Goal: Task Accomplishment & Management: Complete application form

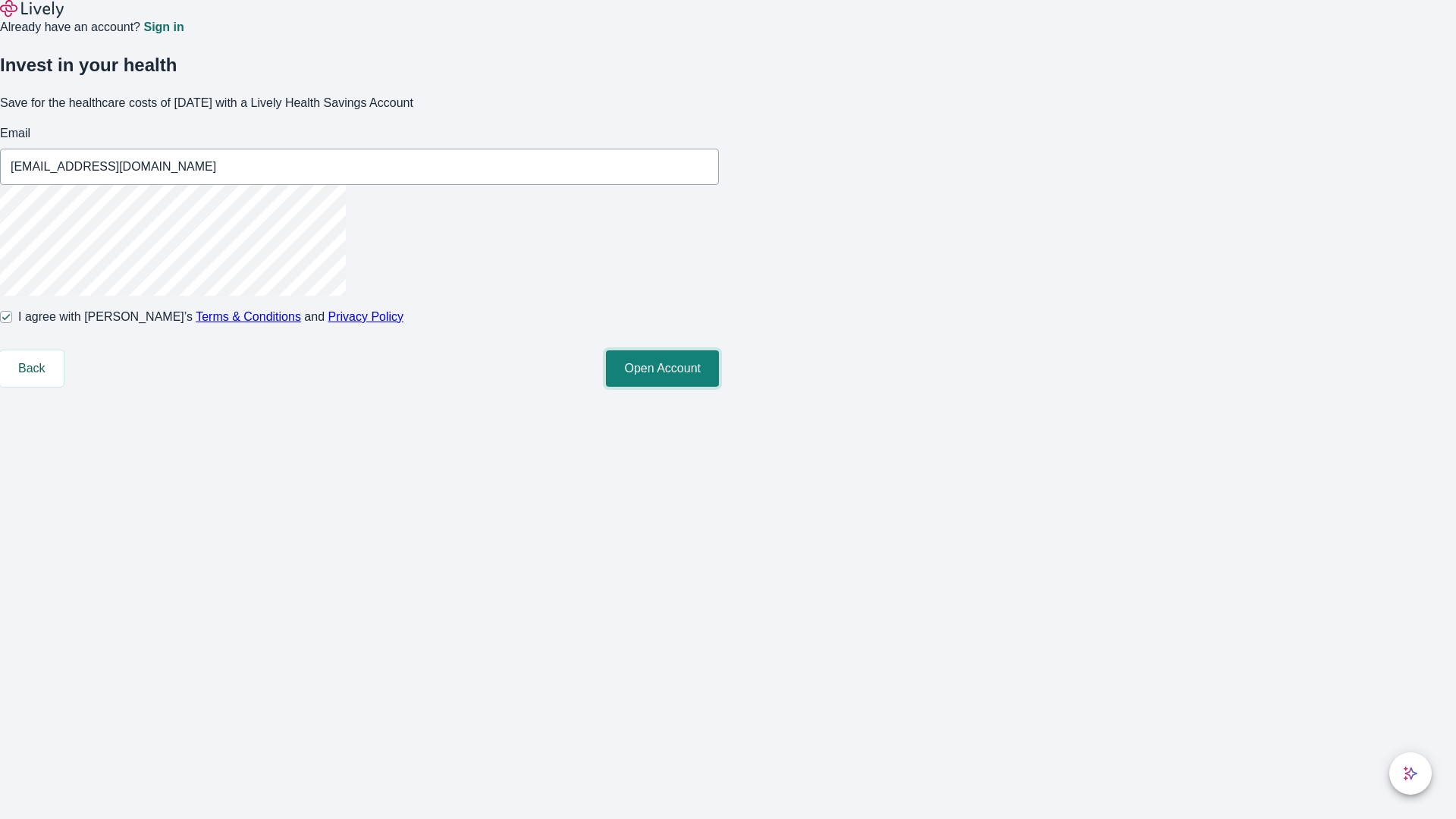
click at [719, 387] on button "Open Account" at bounding box center [662, 368] width 113 height 37
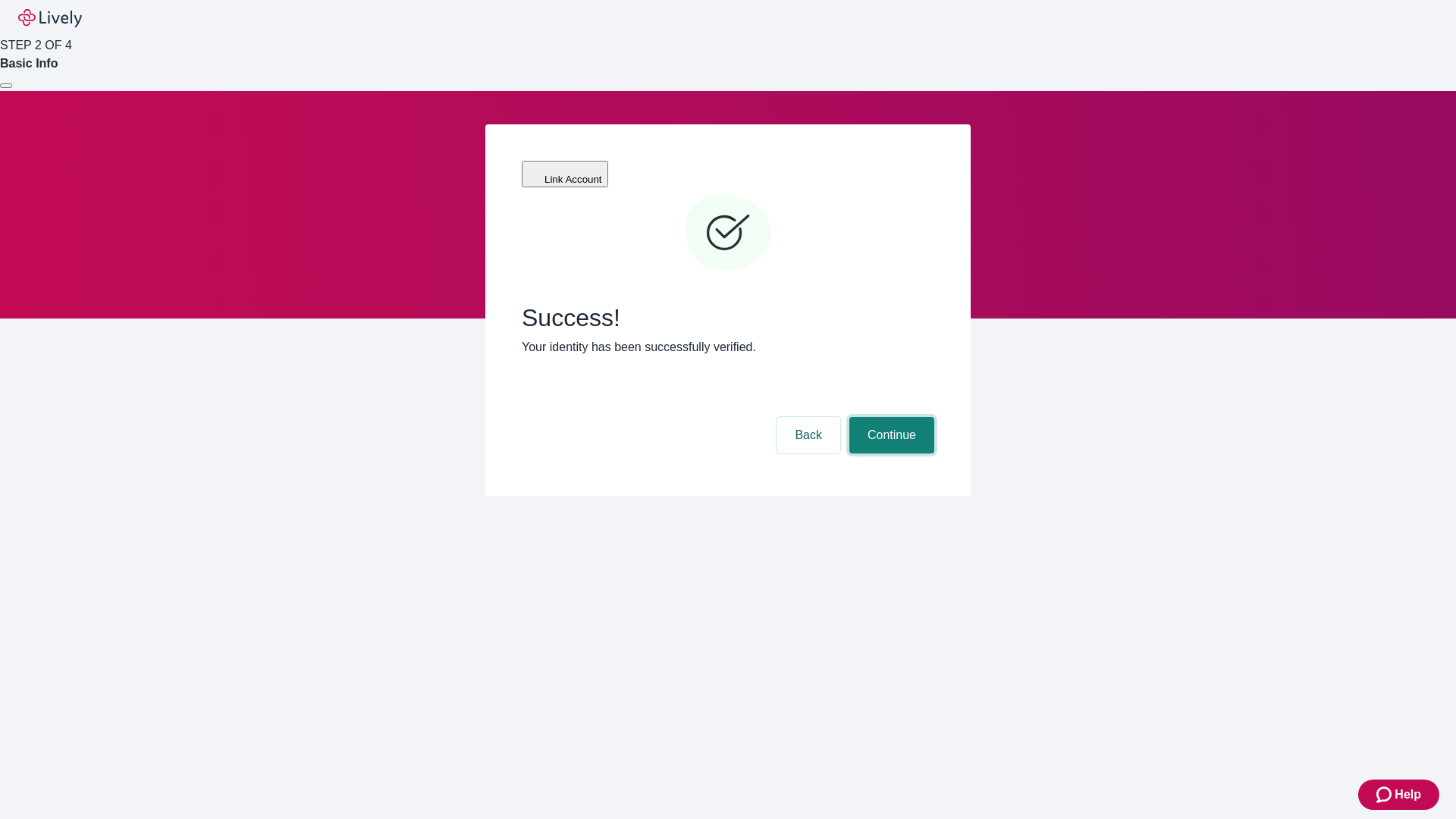
click at [890, 417] on button "Continue" at bounding box center [892, 436] width 85 height 37
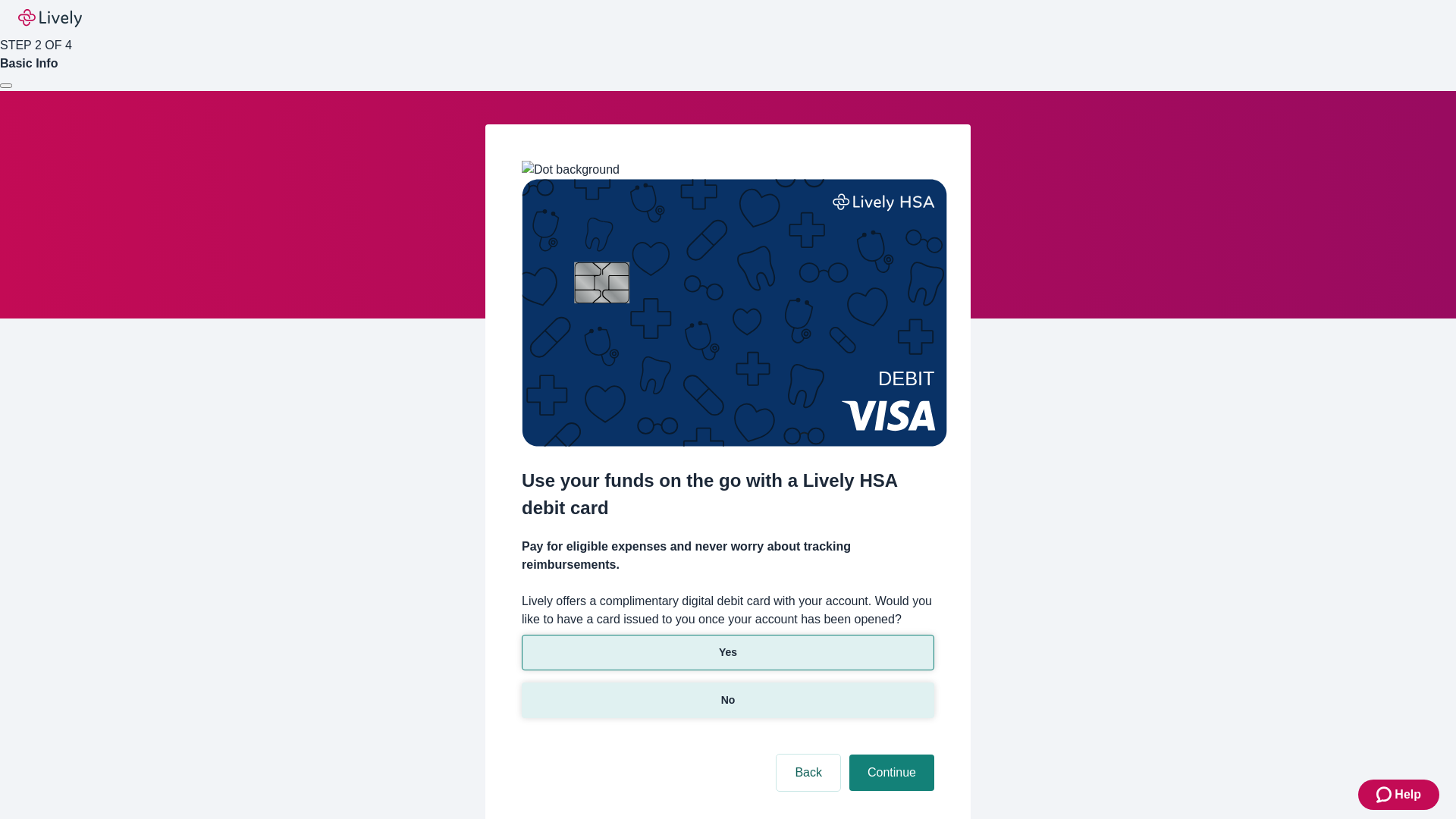
click at [727, 692] on p "No" at bounding box center [728, 700] width 14 height 16
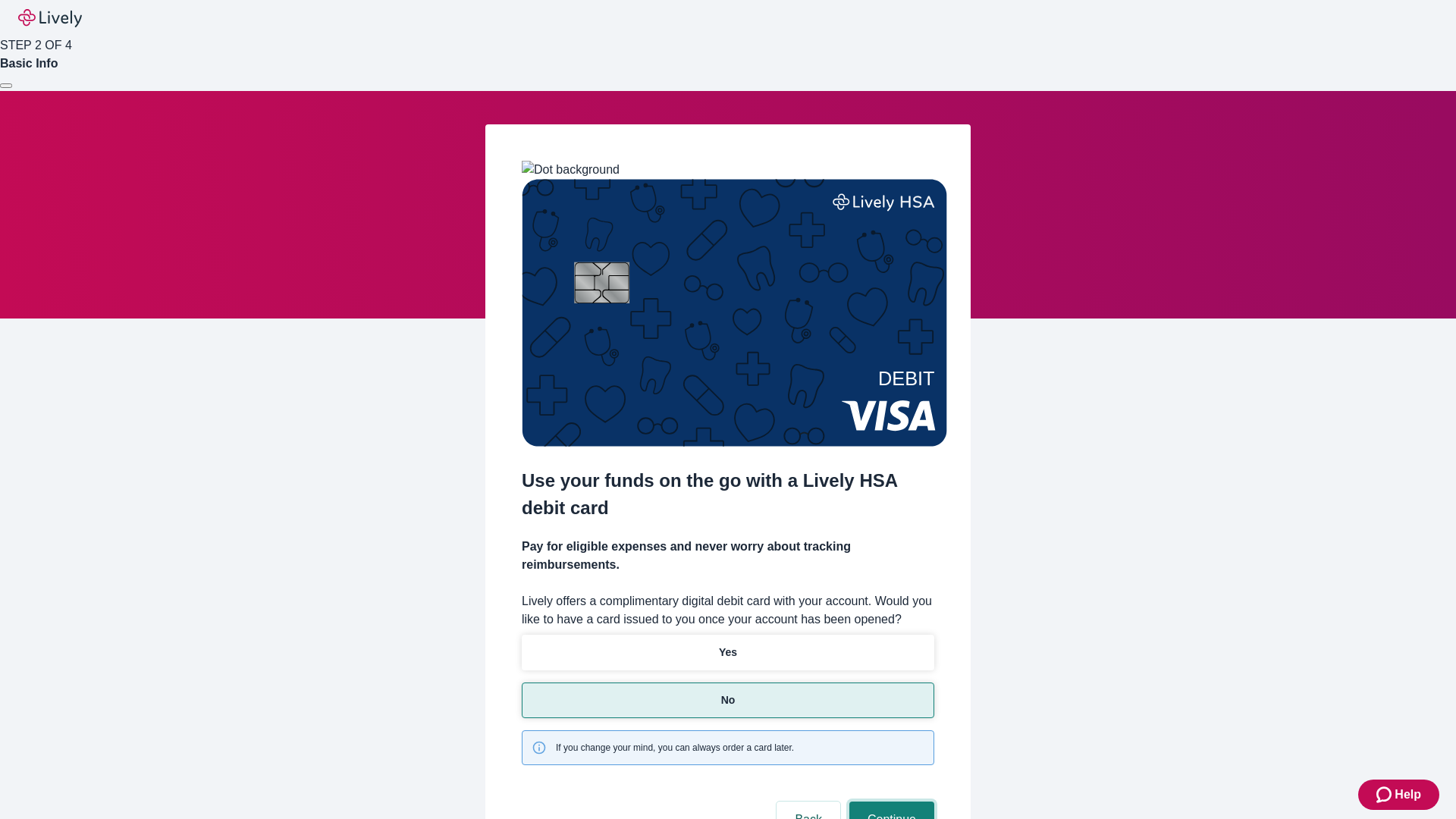
click at [890, 802] on button "Continue" at bounding box center [892, 820] width 85 height 37
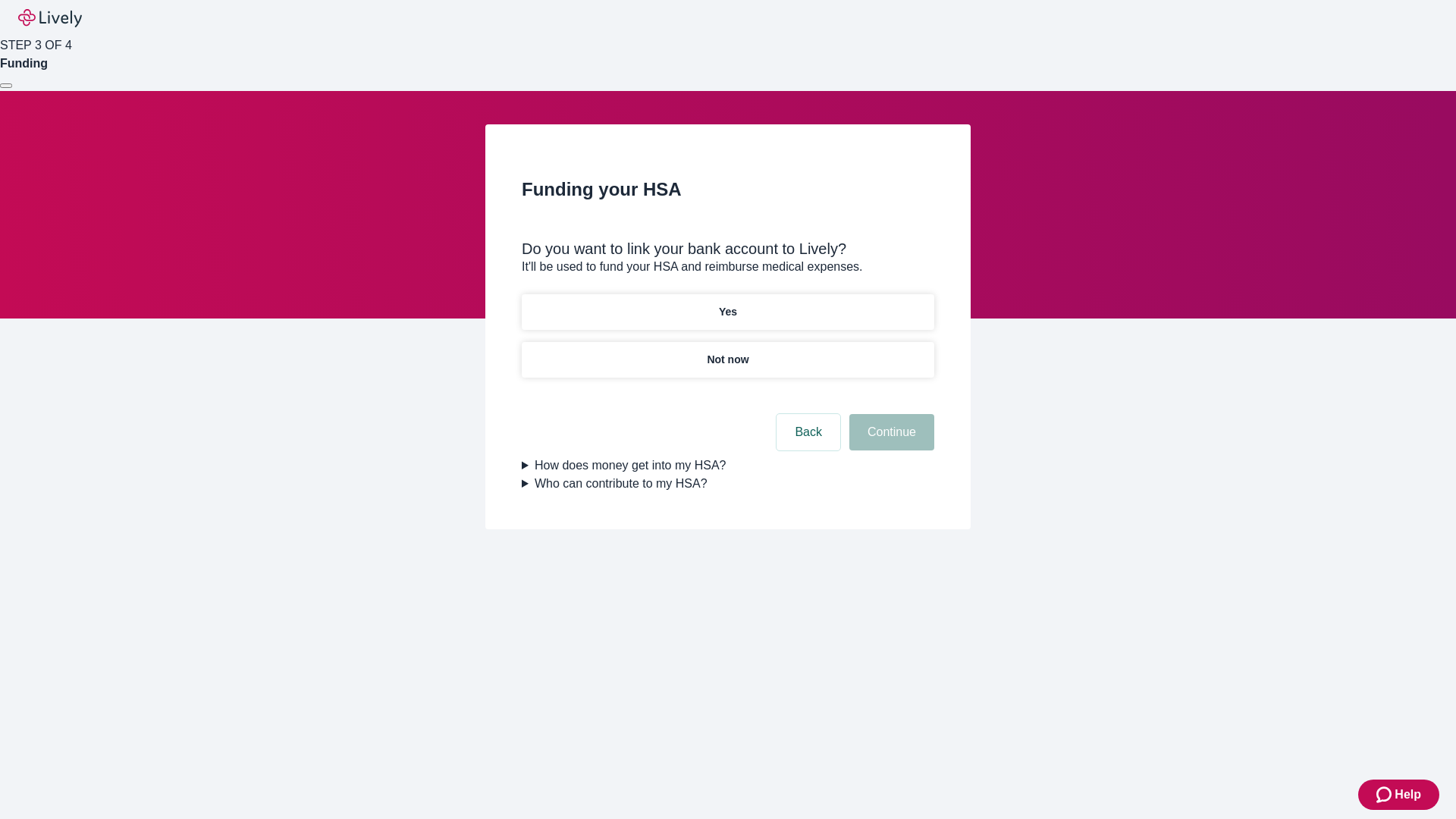
click at [727, 304] on p "Yes" at bounding box center [728, 312] width 18 height 16
click at [890, 414] on button "Continue" at bounding box center [892, 432] width 85 height 37
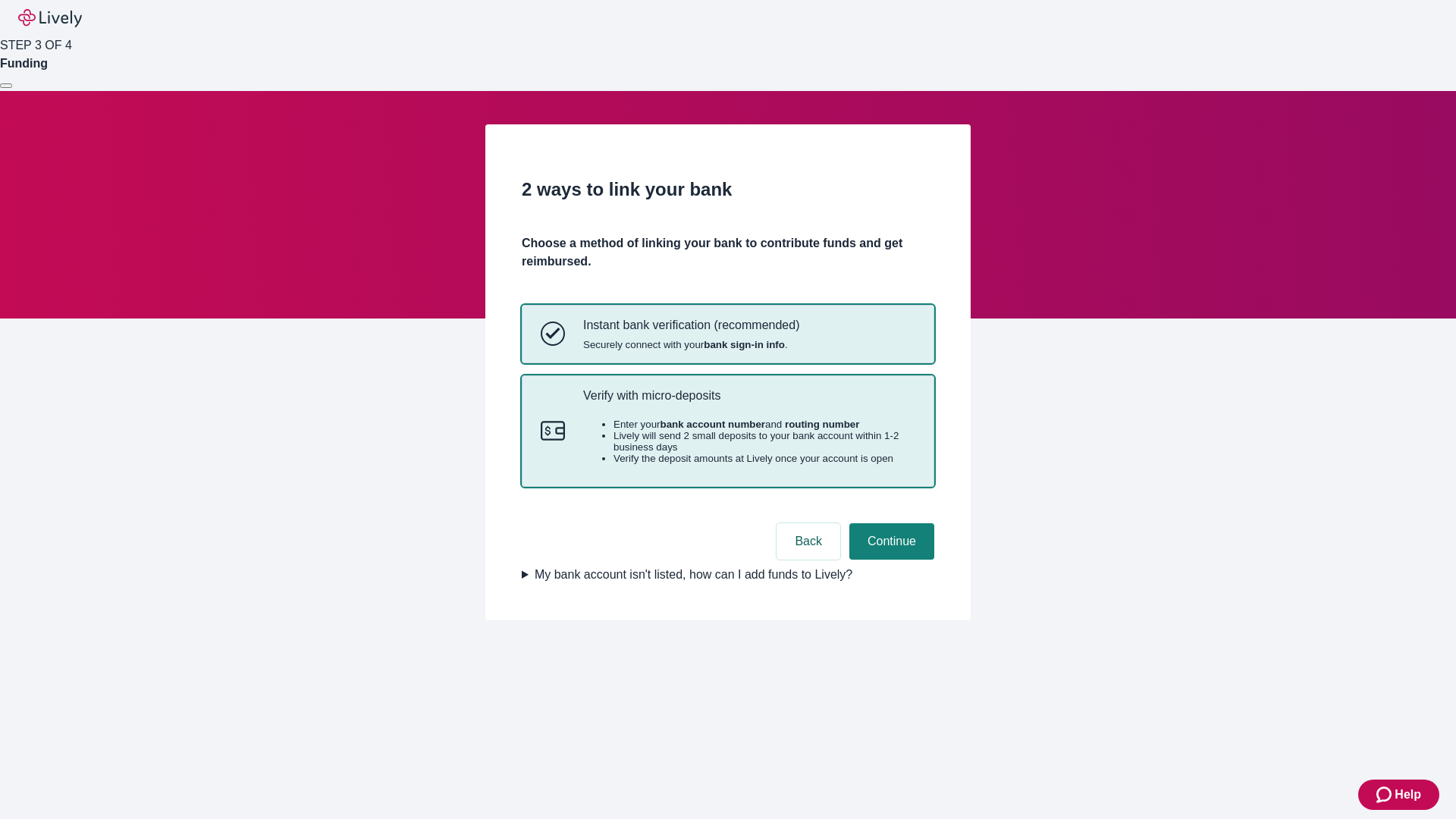
click at [748, 402] on p "Verify with micro-deposits" at bounding box center [749, 396] width 332 height 14
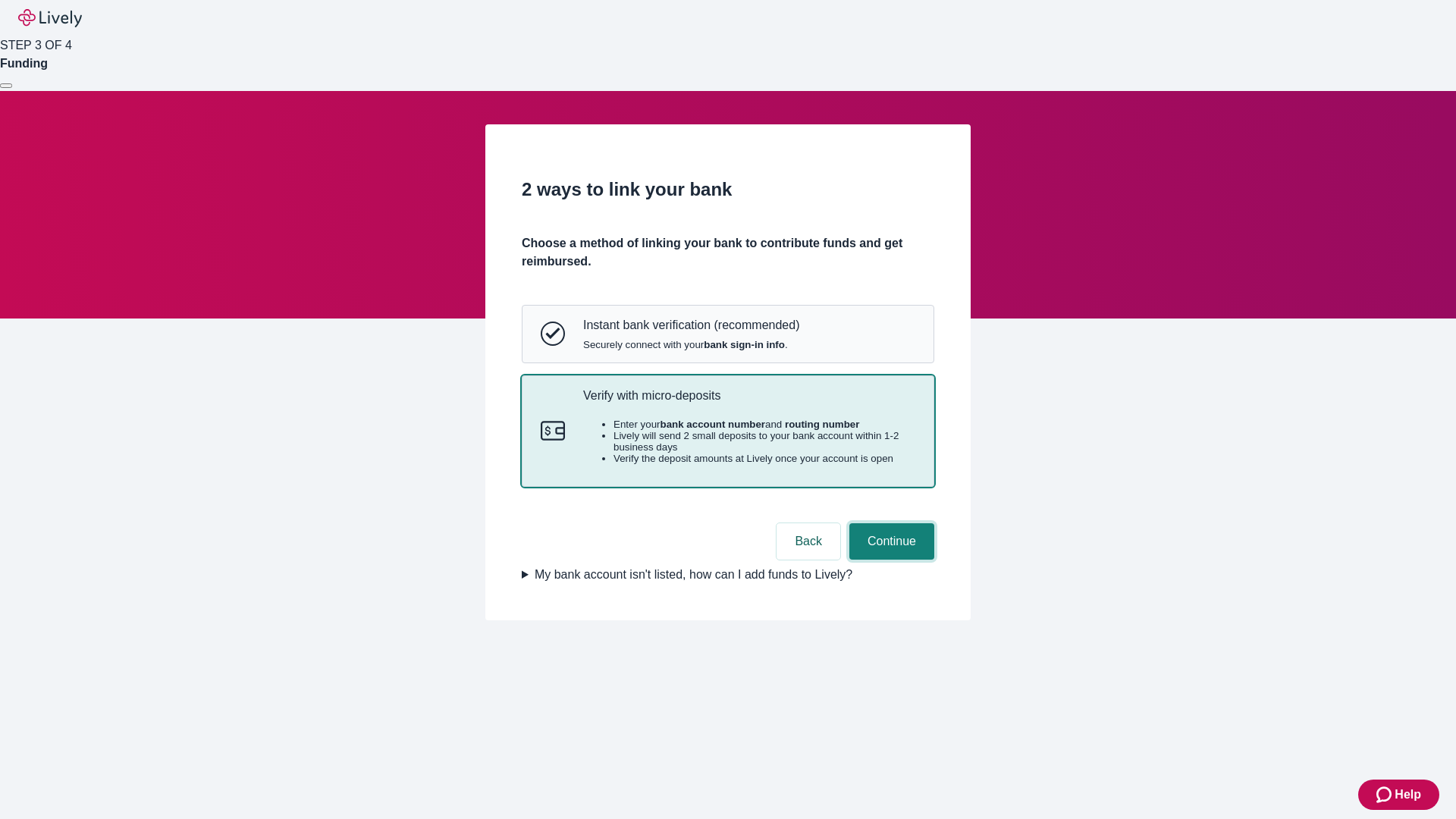
click at [890, 560] on button "Continue" at bounding box center [892, 542] width 85 height 37
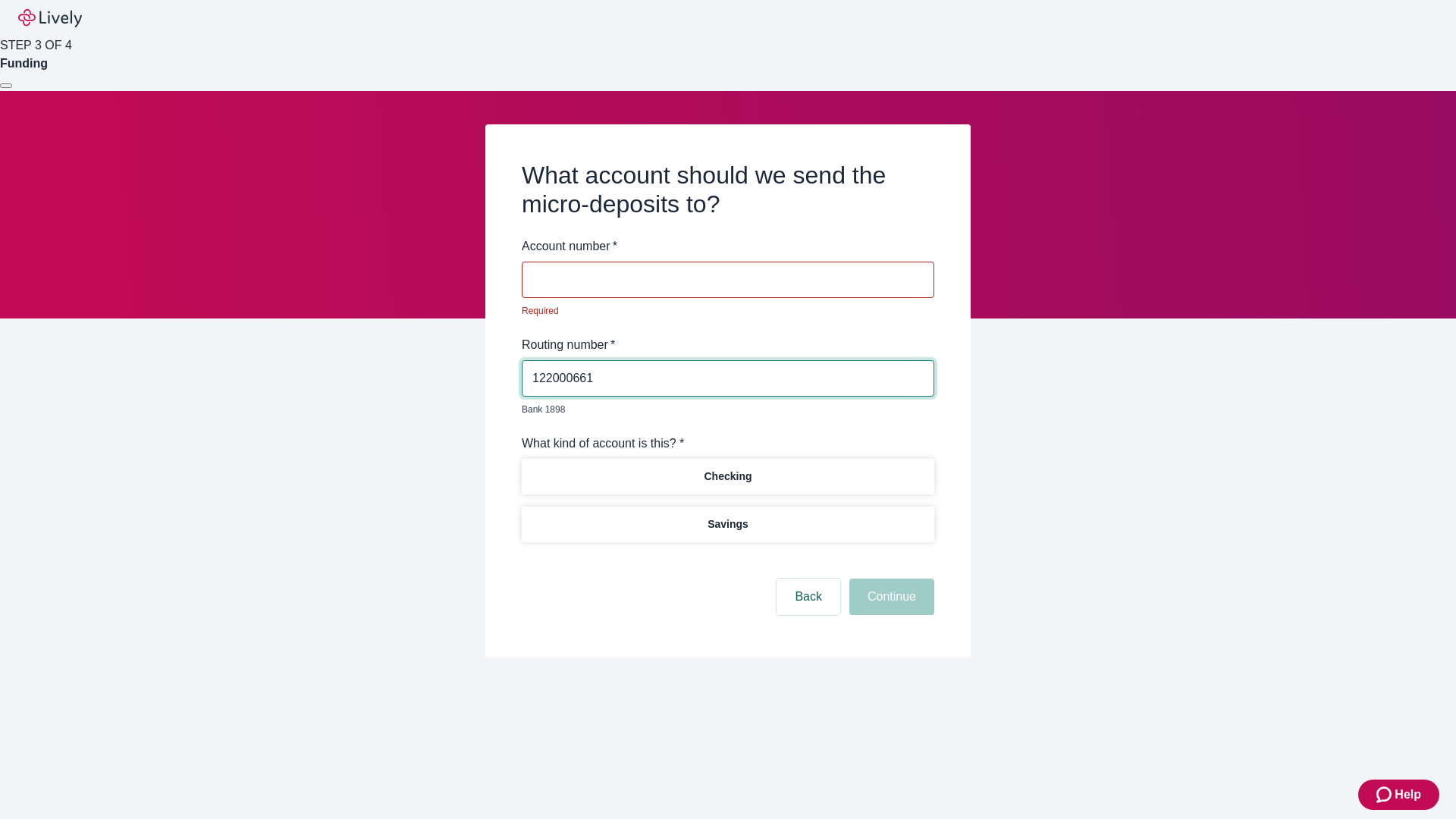
type input "122000661"
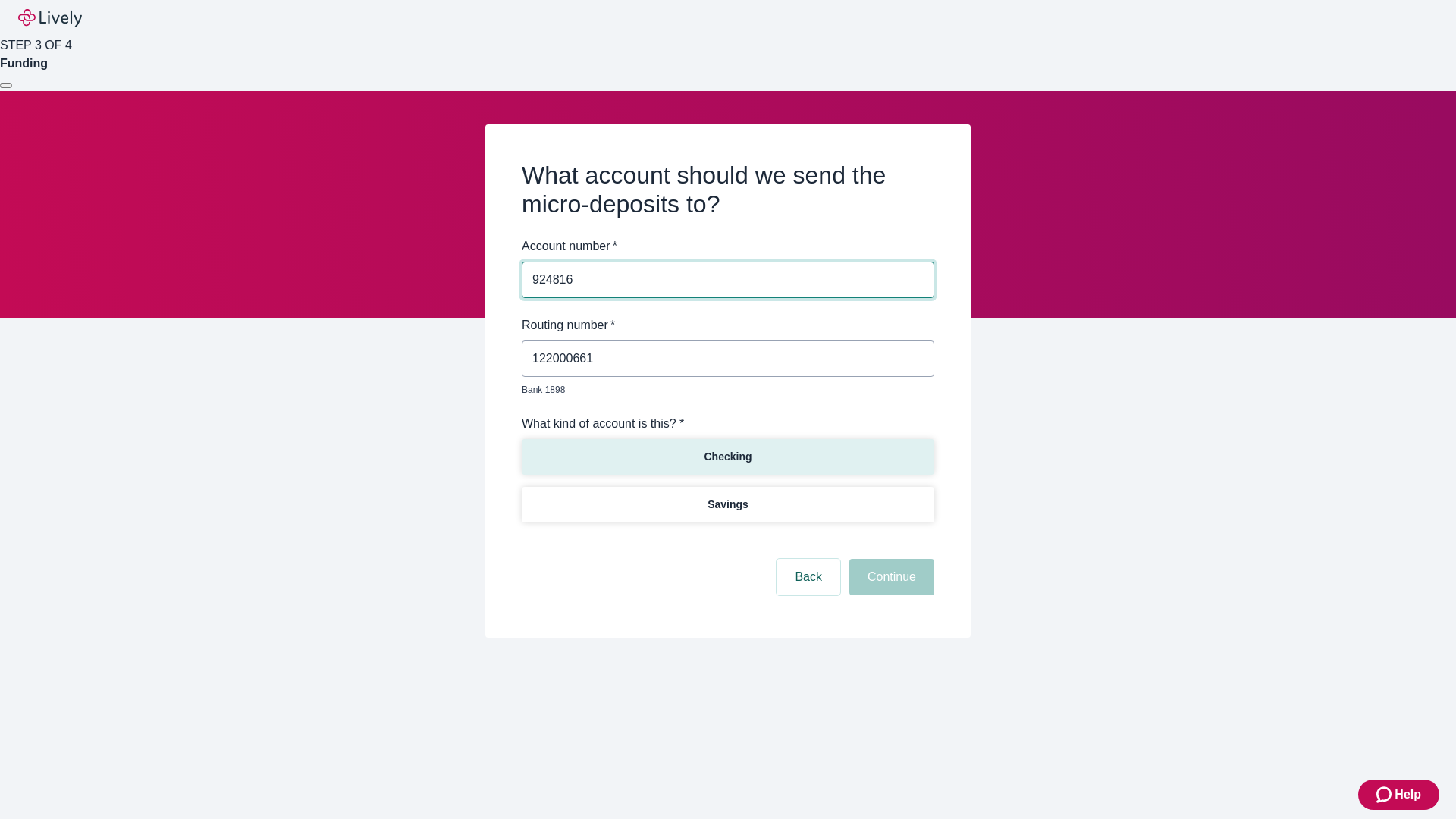
type input "924816"
click at [727, 449] on p "Checking" at bounding box center [727, 457] width 48 height 16
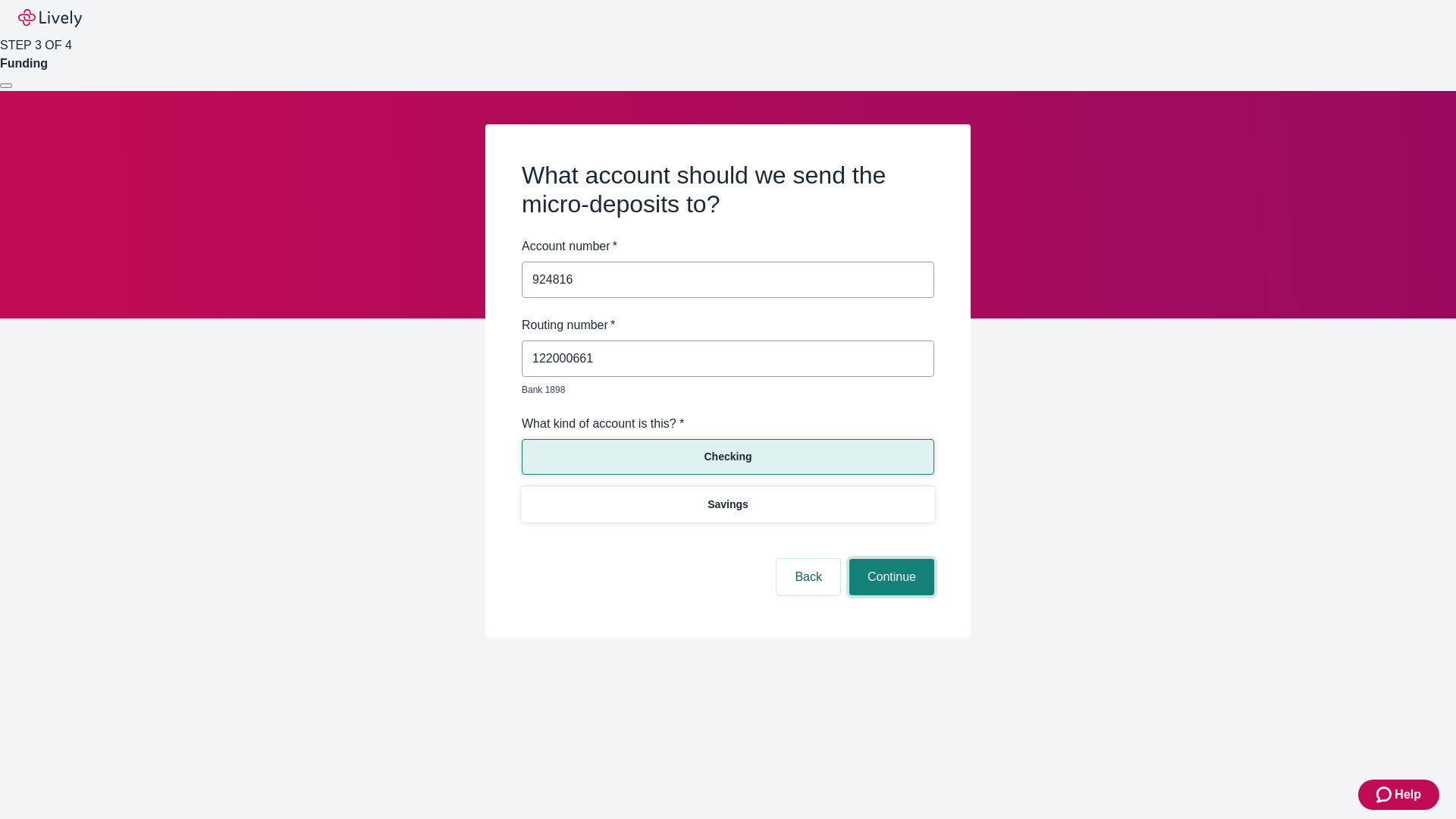
click at [890, 560] on button "Continue" at bounding box center [892, 578] width 85 height 37
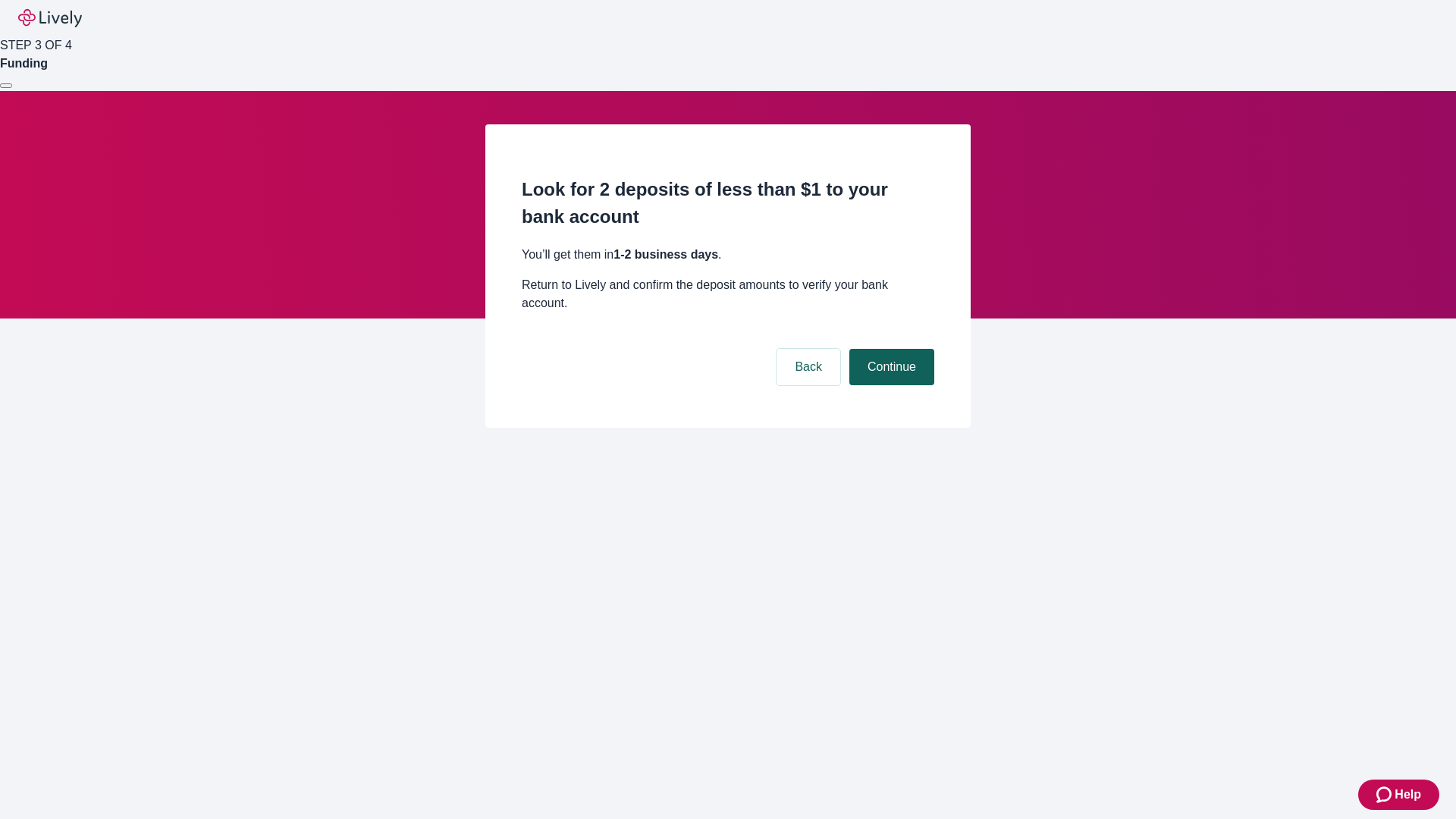
click at [890, 349] on button "Continue" at bounding box center [892, 368] width 85 height 37
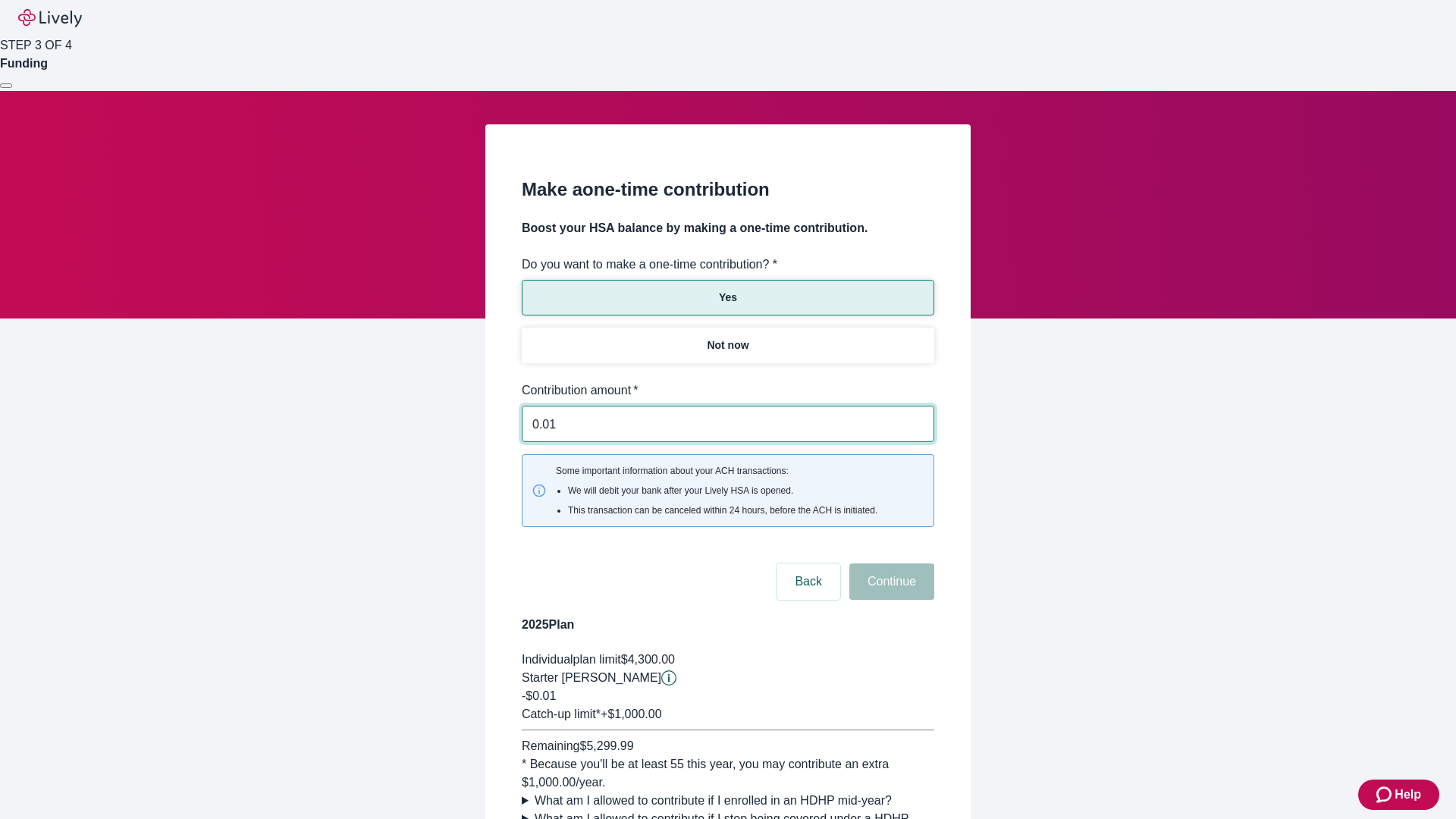
type input "0.01"
click at [890, 564] on button "Continue" at bounding box center [892, 582] width 85 height 37
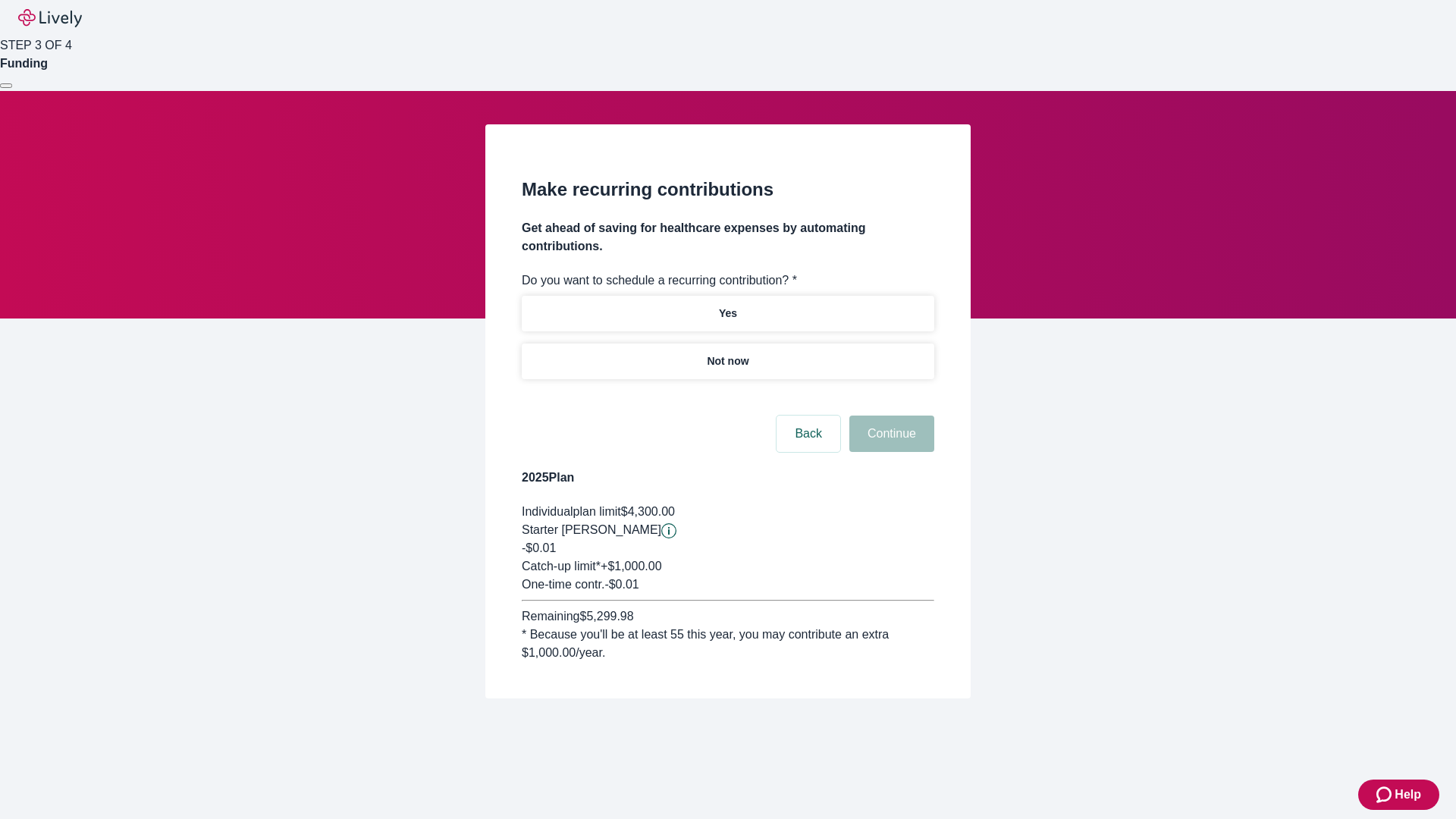
click at [727, 354] on p "Not now" at bounding box center [728, 361] width 42 height 16
click at [890, 416] on button "Continue" at bounding box center [892, 434] width 85 height 37
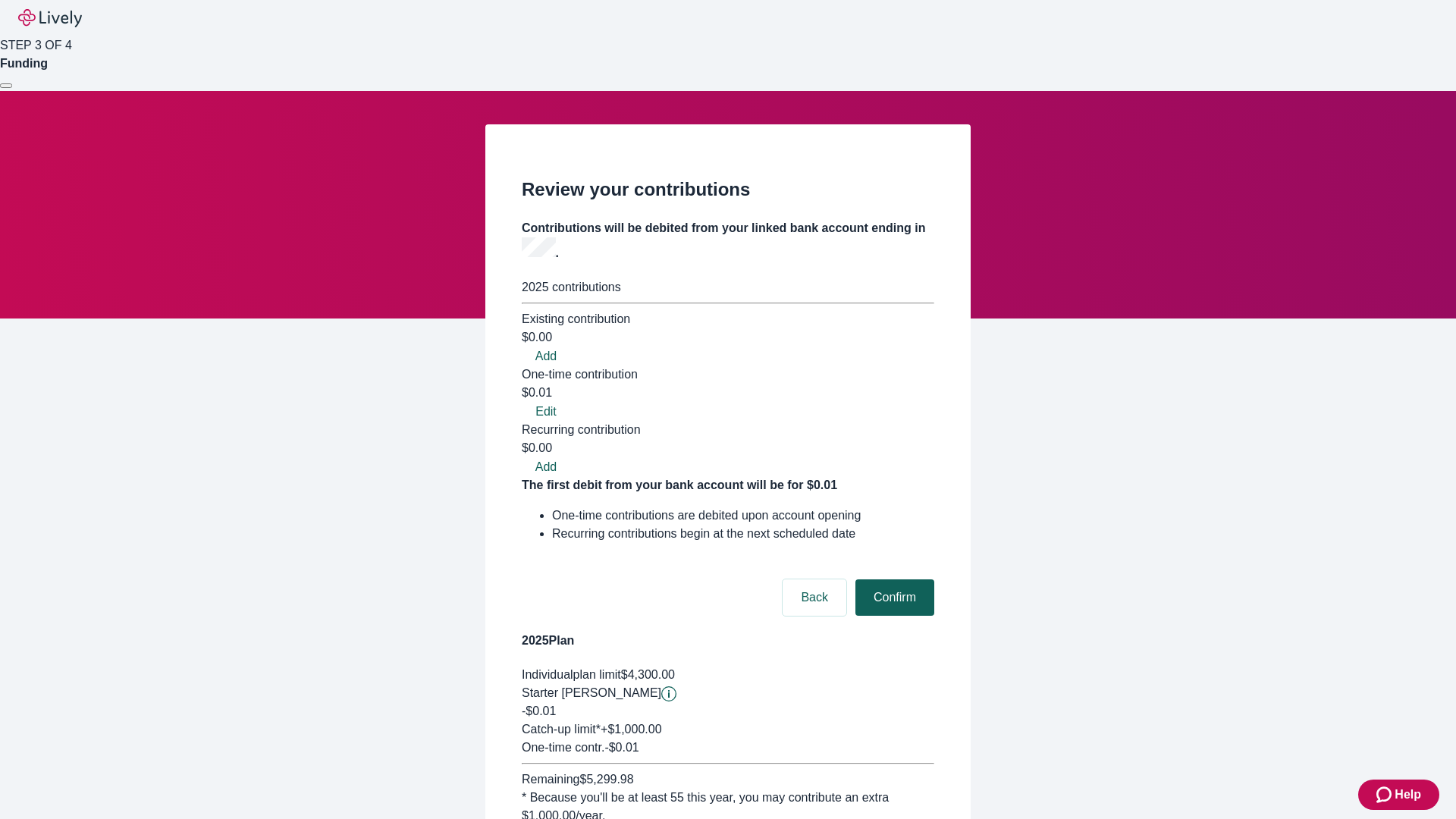
click at [892, 579] on button "Confirm" at bounding box center [895, 598] width 79 height 37
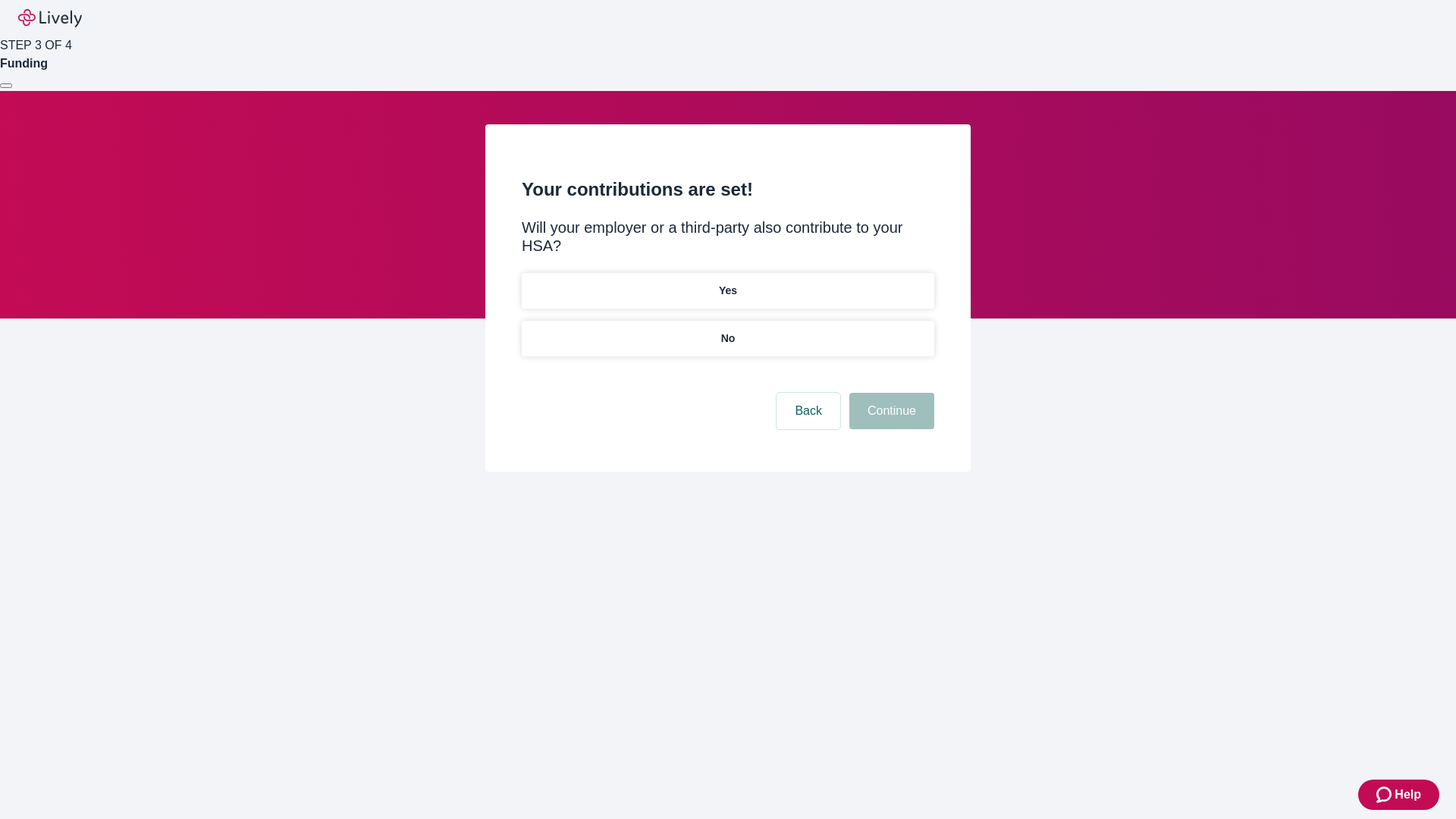
click at [727, 331] on p "No" at bounding box center [728, 339] width 14 height 16
click at [890, 393] on button "Continue" at bounding box center [892, 411] width 85 height 37
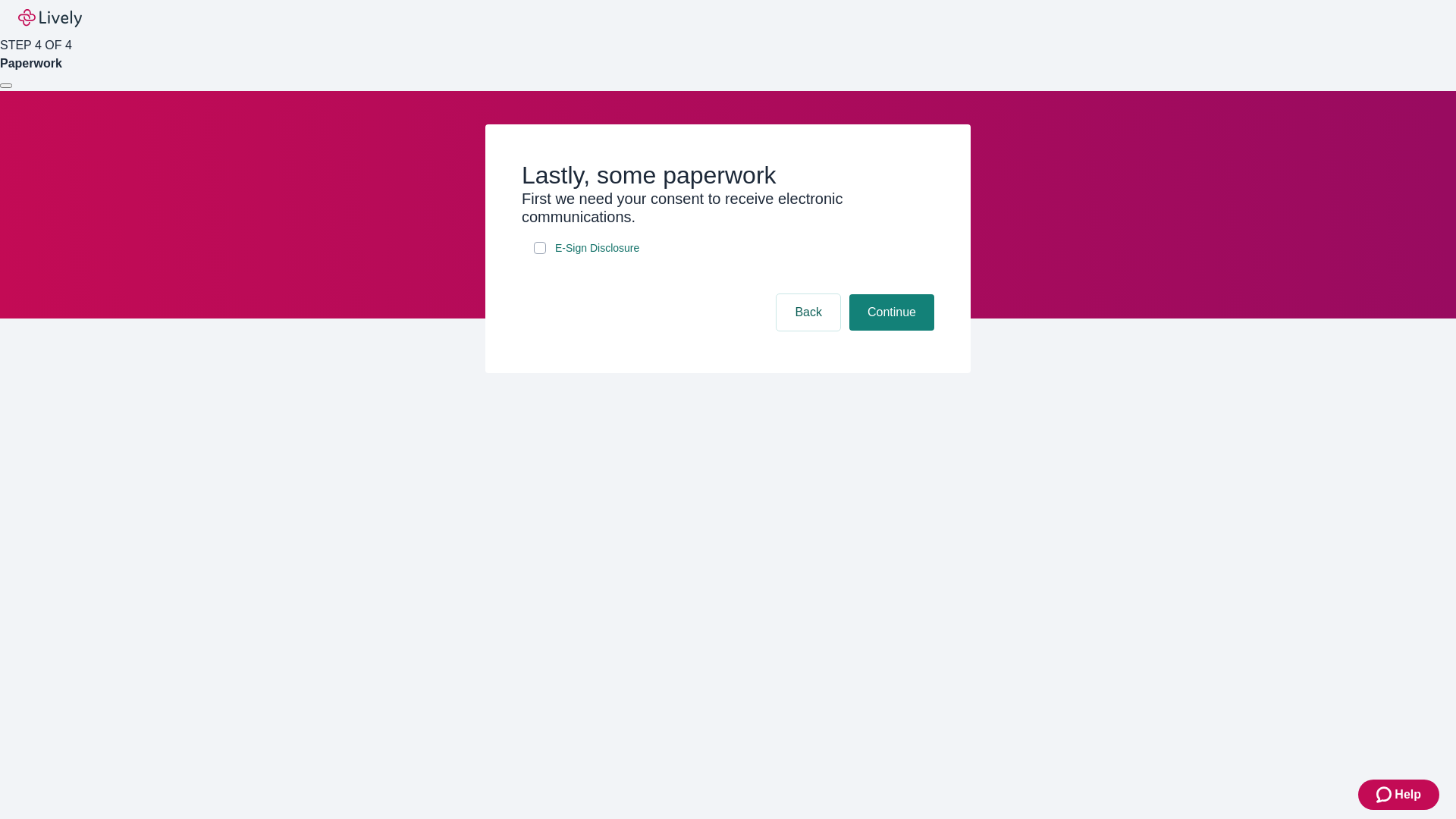
click at [540, 254] on input "E-Sign Disclosure" at bounding box center [540, 248] width 12 height 12
checkbox input "true"
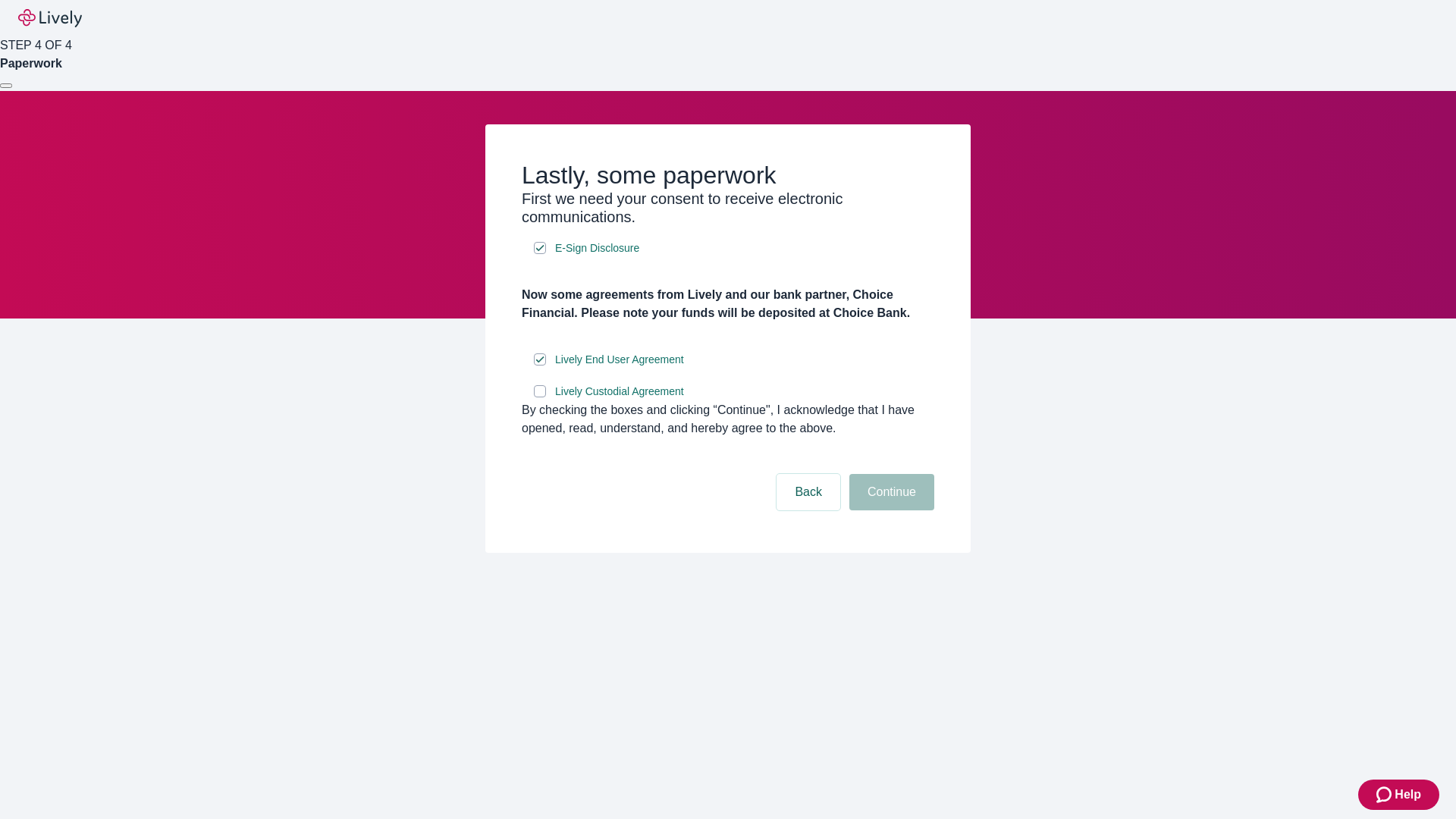
click at [540, 397] on input "Lively Custodial Agreement" at bounding box center [540, 391] width 12 height 12
checkbox input "true"
click at [890, 510] on button "Continue" at bounding box center [892, 493] width 85 height 37
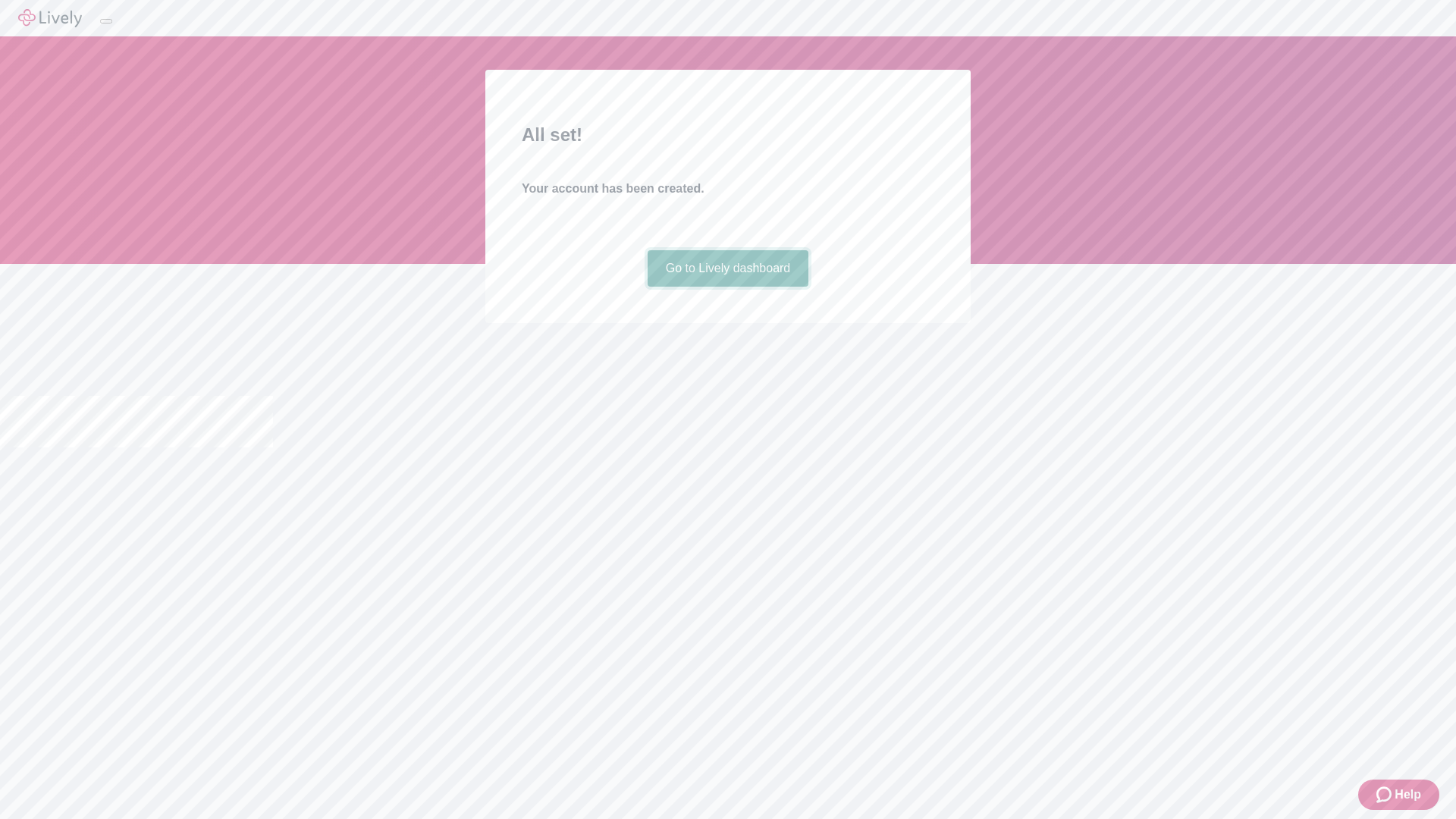
click at [727, 287] on link "Go to Lively dashboard" at bounding box center [728, 269] width 162 height 37
